Goal: Navigation & Orientation: Find specific page/section

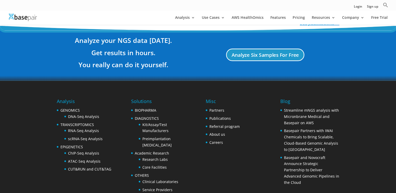
scroll to position [1018, 0]
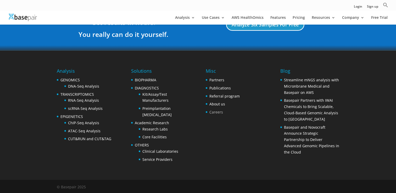
click at [215, 111] on link "Careers" at bounding box center [216, 112] width 14 height 5
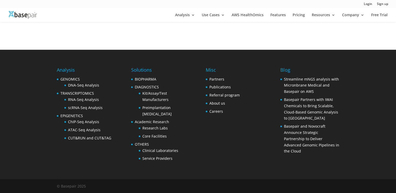
scroll to position [206, 0]
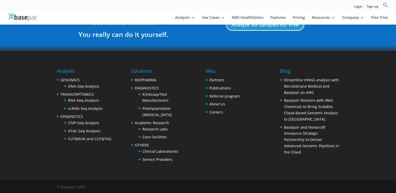
scroll to position [1018, 0]
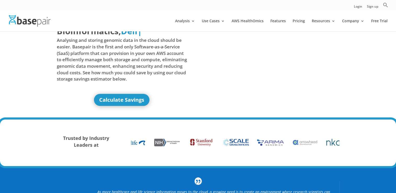
scroll to position [14, 0]
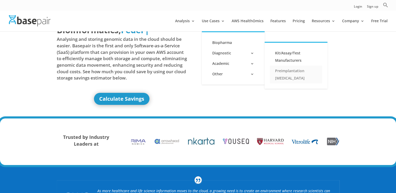
click at [288, 78] on link "Preimplantation [MEDICAL_DATA]" at bounding box center [296, 75] width 52 height 18
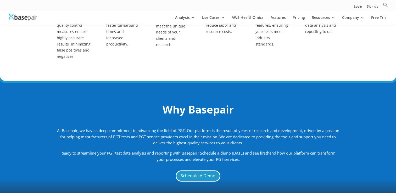
scroll to position [612, 0]
